Goal: Task Accomplishment & Management: Manage account settings

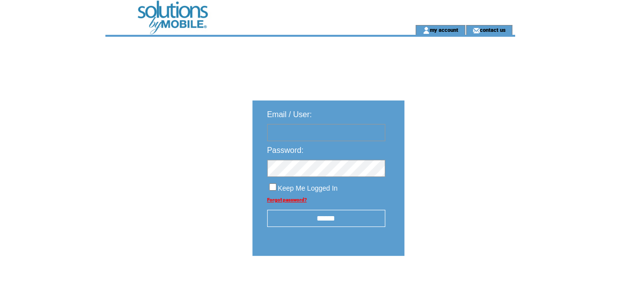
type input "********"
click at [326, 220] on input "******" at bounding box center [326, 218] width 118 height 17
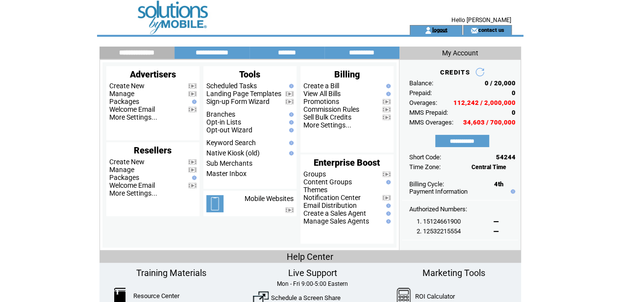
click at [439, 29] on link "logout" at bounding box center [439, 29] width 15 height 6
